Goal: Information Seeking & Learning: Learn about a topic

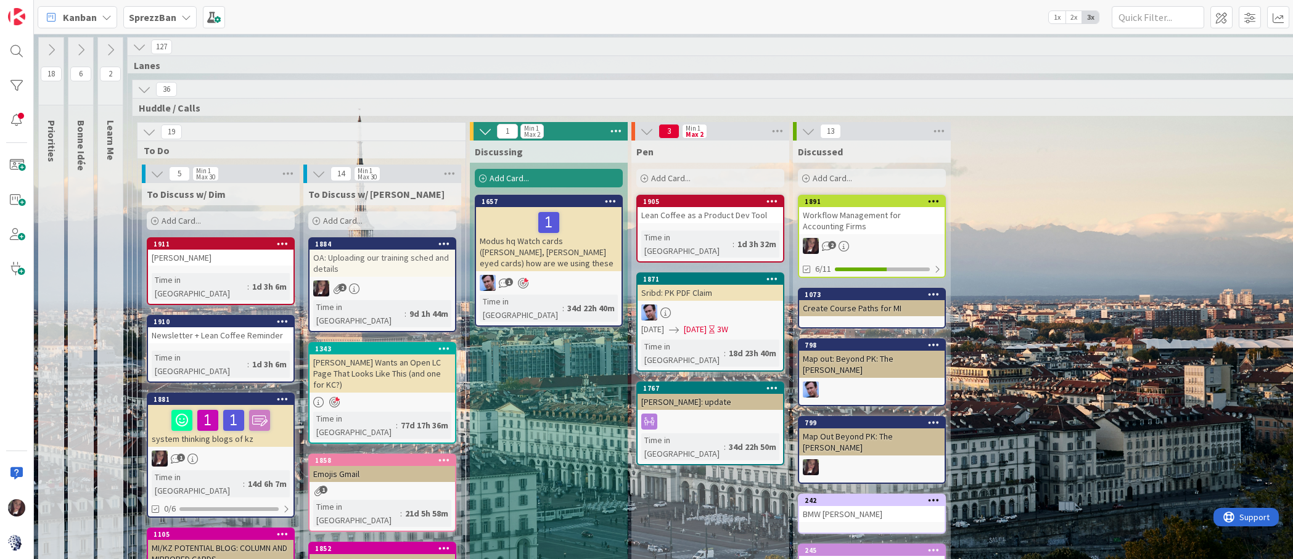
click at [511, 239] on div "Modus hq Watch cards ([PERSON_NAME], [PERSON_NAME] eyed cards) how are we using…" at bounding box center [549, 239] width 146 height 64
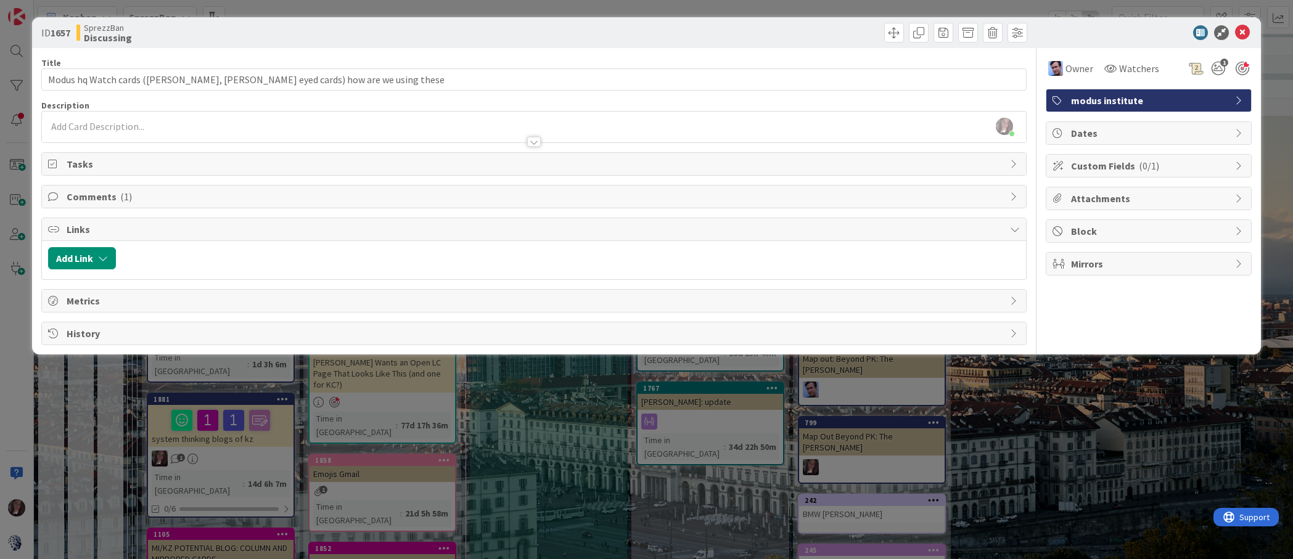
click at [89, 199] on span "Comments ( 1 )" at bounding box center [535, 196] width 937 height 15
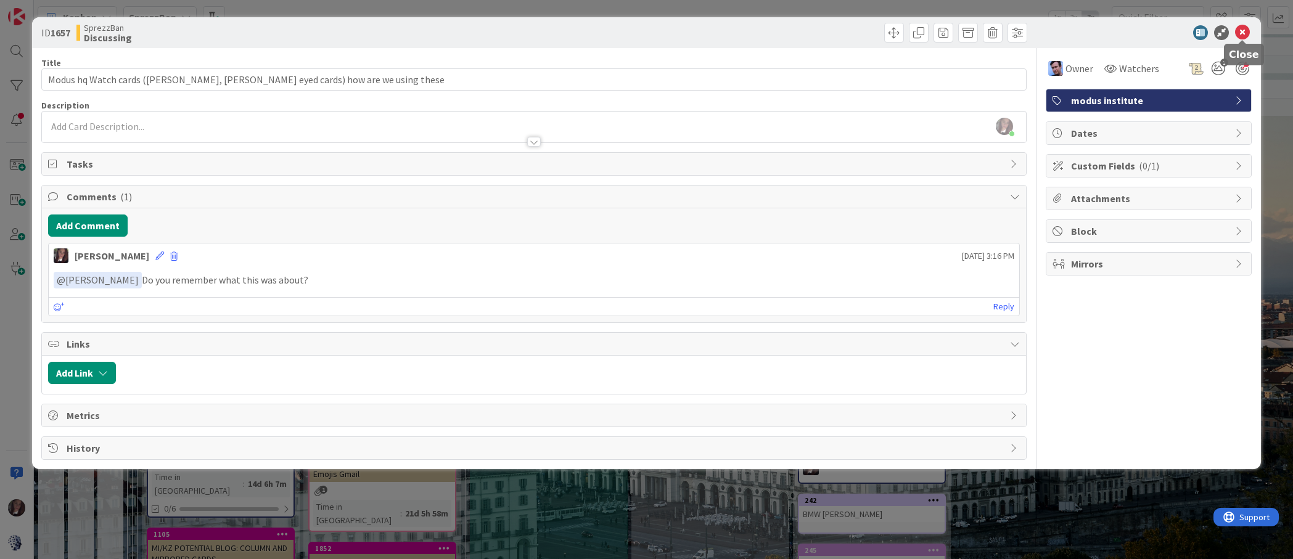
click at [1241, 30] on icon at bounding box center [1242, 32] width 15 height 15
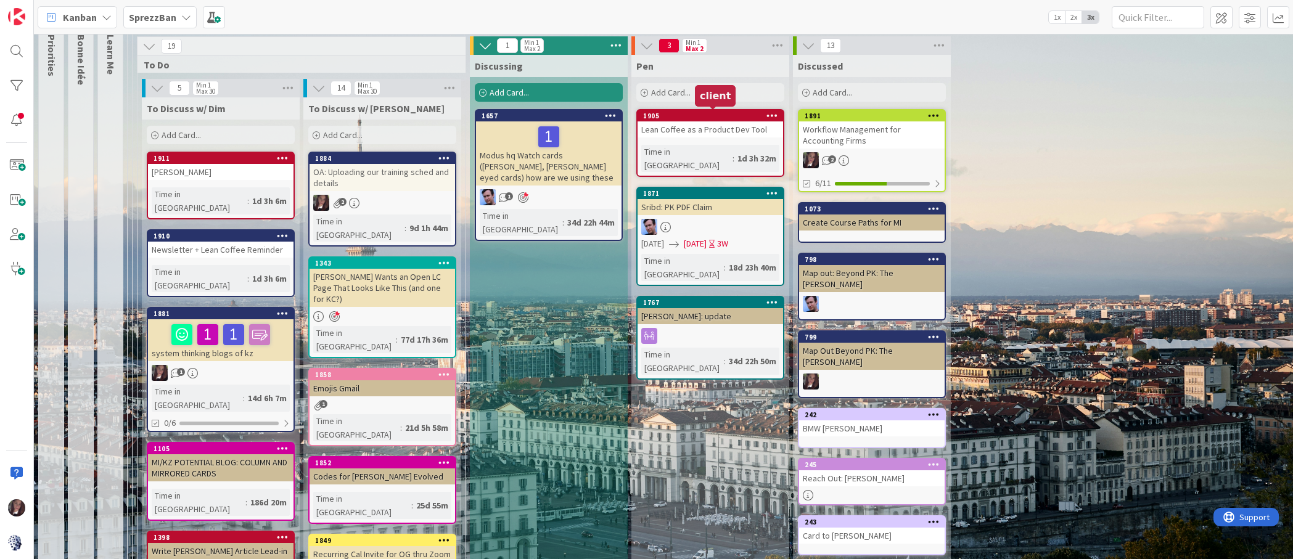
scroll to position [87, 0]
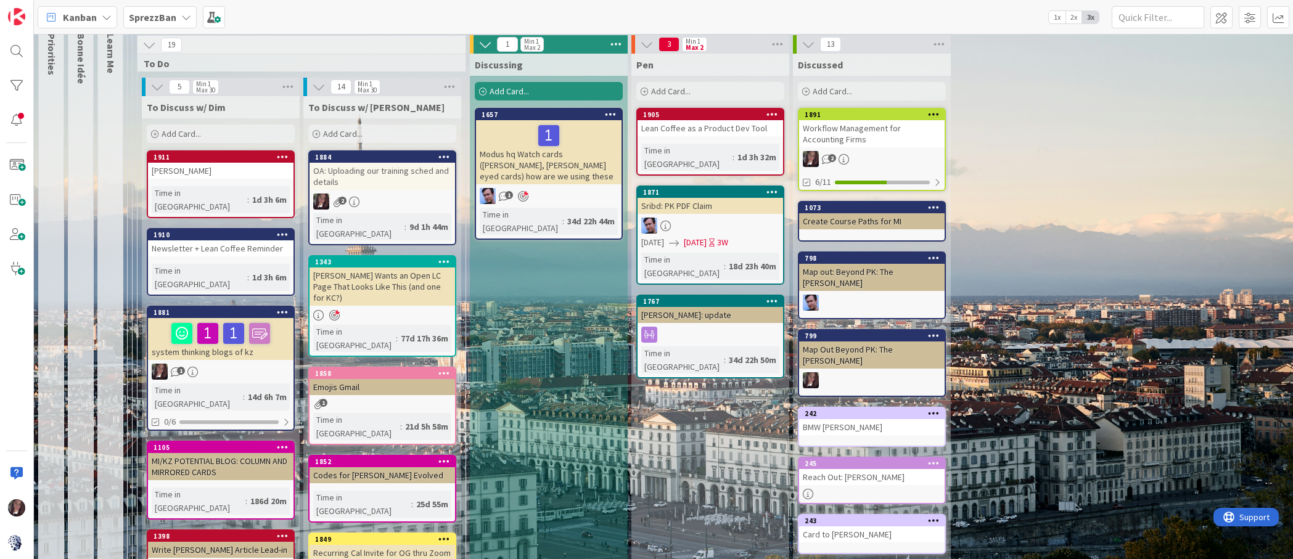
click at [684, 203] on link "1871 [GEOGRAPHIC_DATA]: PK PDF Claim [DATE] [DATE] 3W Time in [GEOGRAPHIC_DATA]…" at bounding box center [710, 235] width 148 height 99
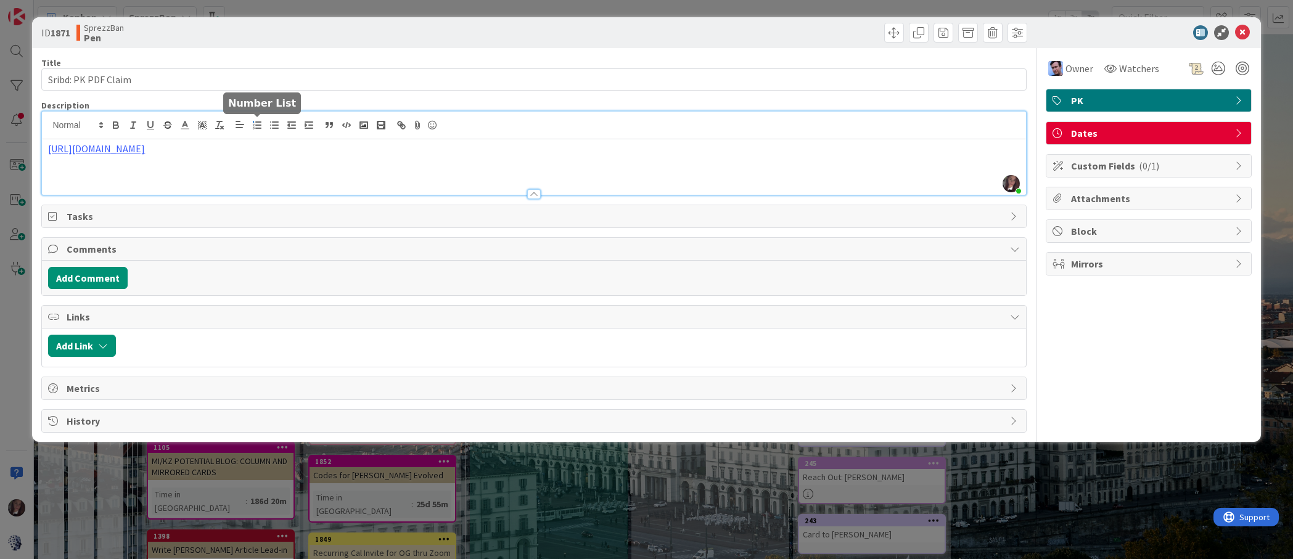
click at [253, 129] on div "[PERSON_NAME] just joined [URL][DOMAIN_NAME]" at bounding box center [533, 153] width 983 height 83
click at [181, 170] on link "[URL][DOMAIN_NAME]" at bounding box center [151, 173] width 84 height 16
